Goal: Task Accomplishment & Management: Use online tool/utility

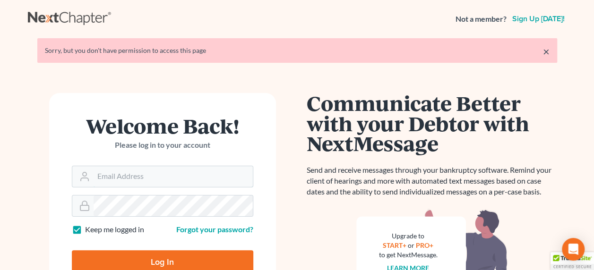
type input "[EMAIL_ADDRESS][DOMAIN_NAME]"
click at [158, 257] on input "Log In" at bounding box center [162, 262] width 181 height 24
type input "Thinking..."
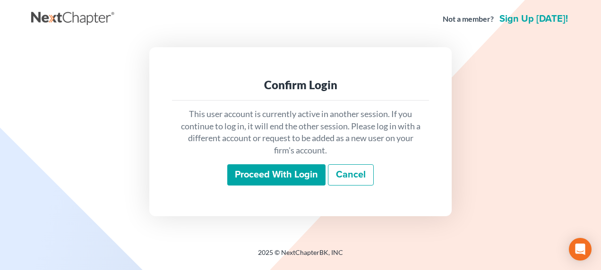
click at [272, 171] on input "Proceed with login" at bounding box center [276, 175] width 98 height 22
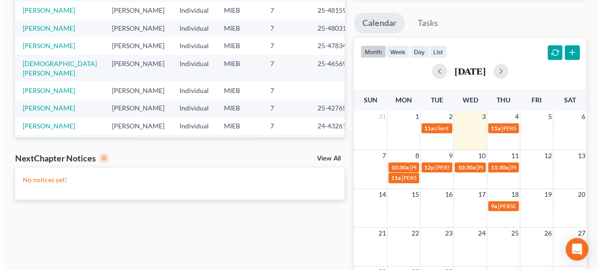
scroll to position [189, 0]
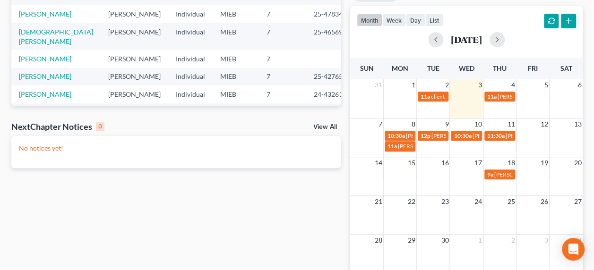
click at [462, 126] on td "10" at bounding box center [466, 124] width 33 height 12
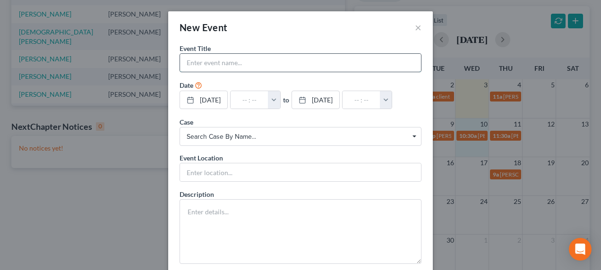
click at [279, 60] on input "text" at bounding box center [300, 63] width 241 height 18
type input "[PERSON_NAME] - signing"
click at [280, 99] on button "button" at bounding box center [274, 100] width 12 height 18
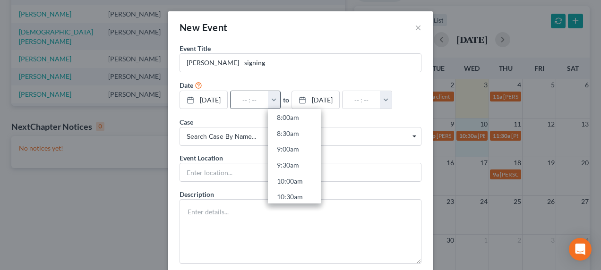
scroll to position [324, 0]
click at [304, 177] on link "12:00pm" at bounding box center [294, 178] width 53 height 16
type input "12:00pm"
type input "01:00pm"
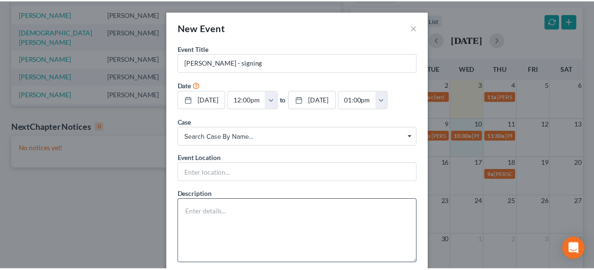
scroll to position [52, 0]
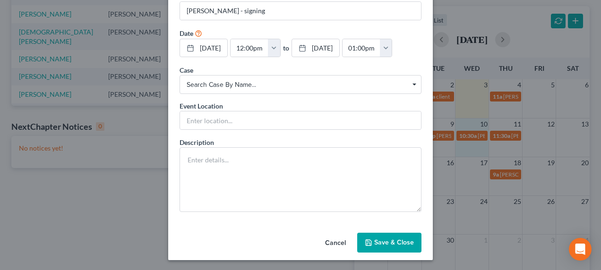
click at [390, 239] on button "Save & Close" at bounding box center [389, 243] width 64 height 20
